Goal: Task Accomplishment & Management: Manage account settings

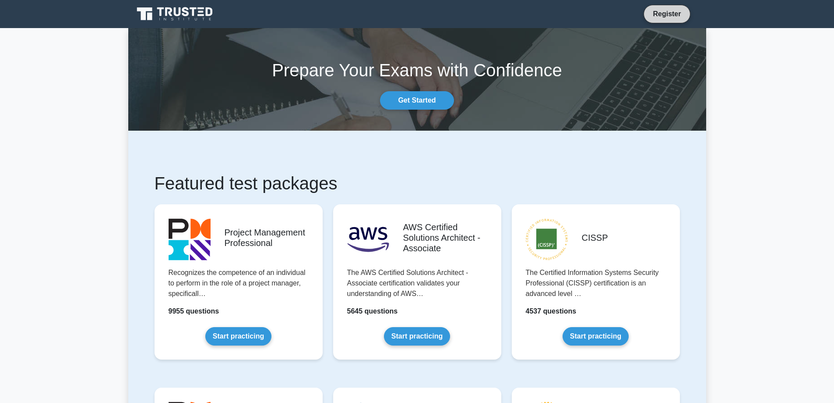
click at [662, 15] on link "Register" at bounding box center [667, 13] width 39 height 11
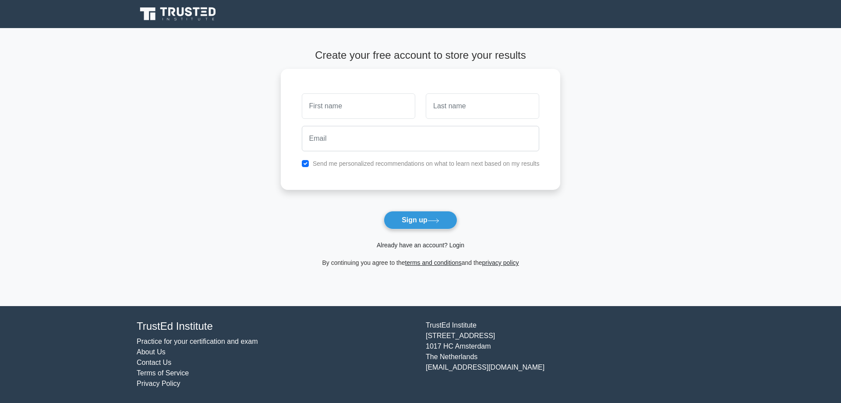
click at [424, 244] on link "Already have an account? Login" at bounding box center [421, 244] width 88 height 7
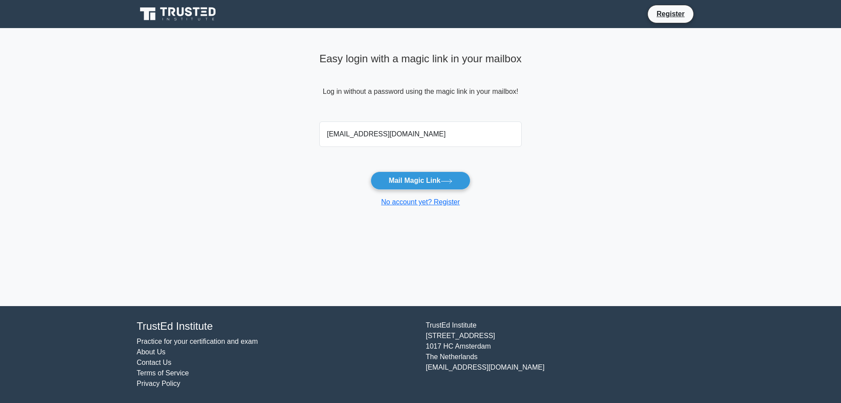
type input "gusmaocaio@hotmail.com"
click at [371, 171] on button "Mail Magic Link" at bounding box center [420, 180] width 99 height 18
